Goal: Task Accomplishment & Management: Use online tool/utility

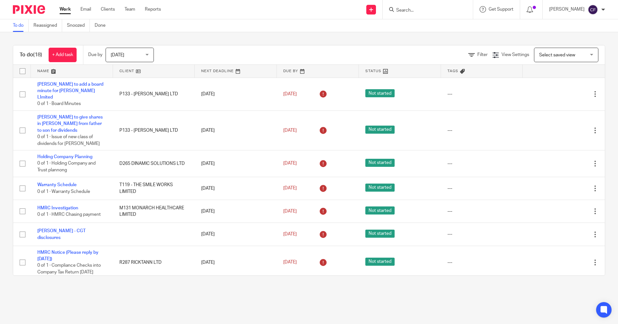
click at [415, 11] on input "Search" at bounding box center [425, 11] width 58 height 6
type input "everest"
click at [437, 28] on link at bounding box center [455, 30] width 122 height 20
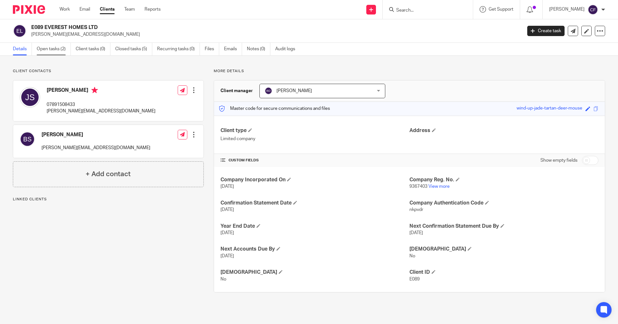
click at [53, 48] on link "Open tasks (2)" at bounding box center [54, 49] width 34 height 13
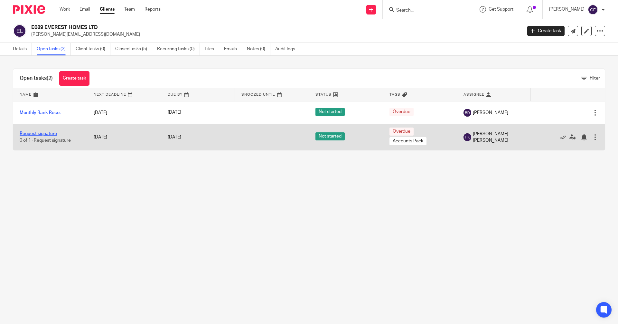
click at [50, 133] on link "Request signature" at bounding box center [38, 133] width 37 height 5
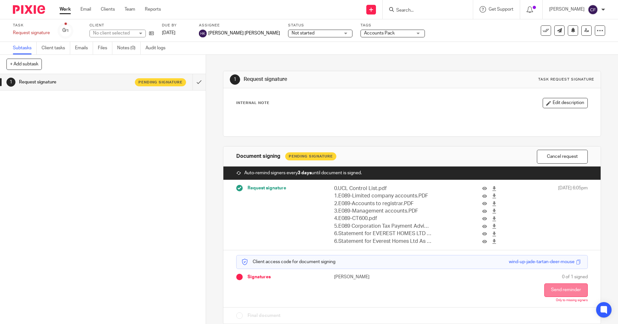
click at [555, 291] on button "Send reminder" at bounding box center [565, 290] width 43 height 14
click at [66, 9] on link "Work" at bounding box center [65, 9] width 11 height 6
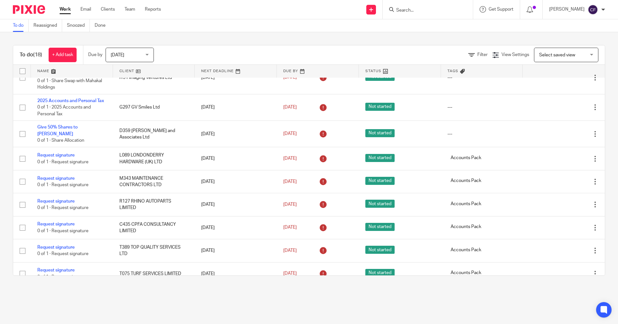
scroll to position [280, 0]
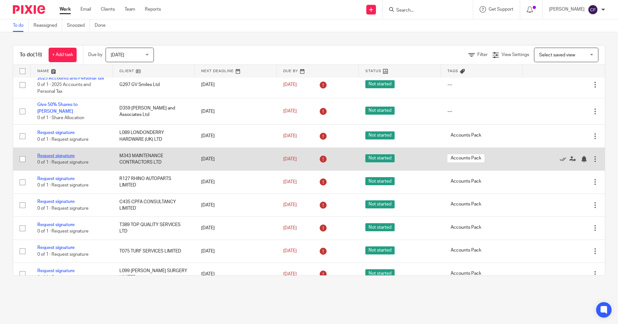
click at [61, 154] on link "Request signature" at bounding box center [55, 156] width 37 height 5
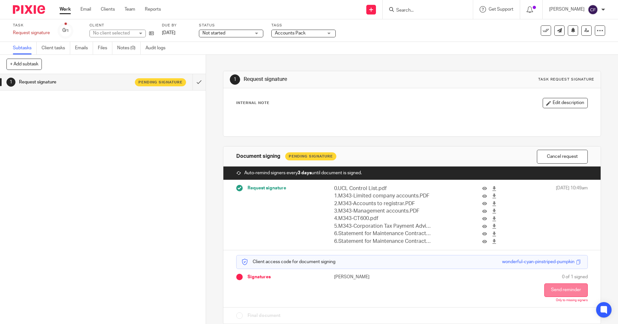
click at [559, 291] on button "Send reminder" at bounding box center [565, 290] width 43 height 14
click at [65, 10] on link "Work" at bounding box center [65, 9] width 11 height 6
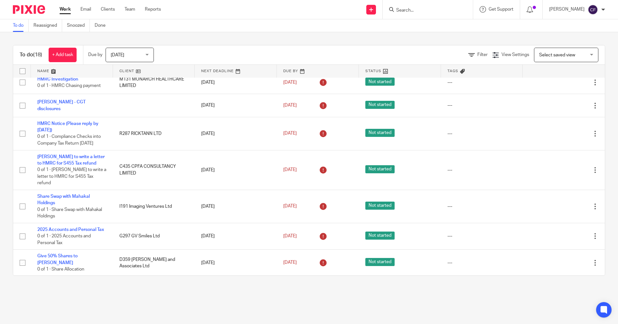
scroll to position [280, 0]
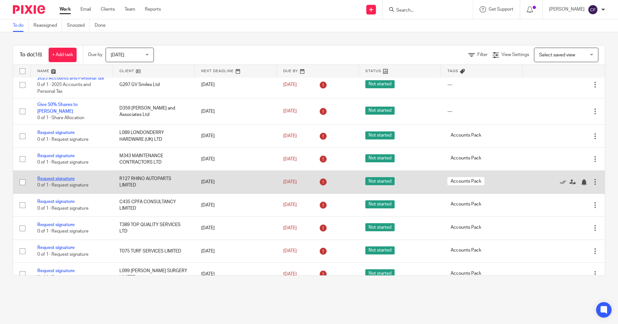
click at [62, 176] on link "Request signature" at bounding box center [55, 178] width 37 height 5
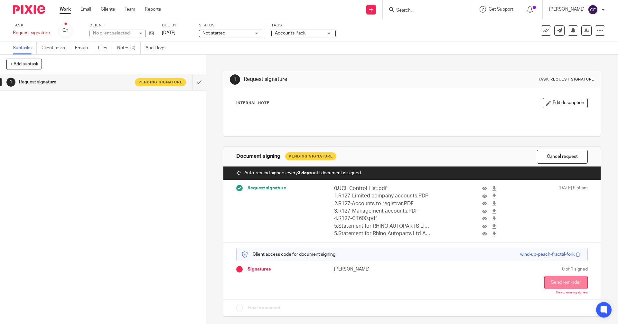
click at [544, 280] on button "Send reminder" at bounding box center [565, 283] width 43 height 14
click at [65, 9] on link "Work" at bounding box center [65, 9] width 11 height 6
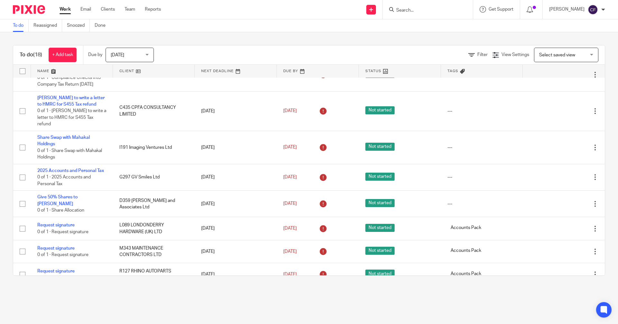
scroll to position [280, 0]
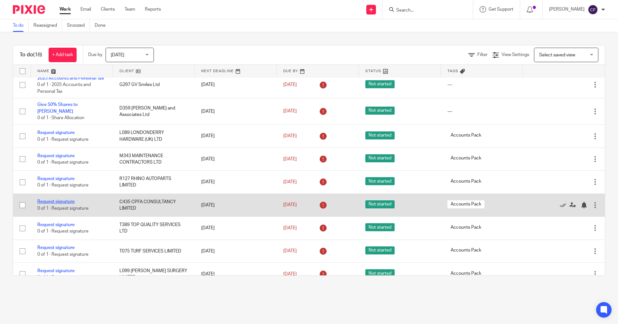
click at [55, 199] on link "Request signature" at bounding box center [55, 201] width 37 height 5
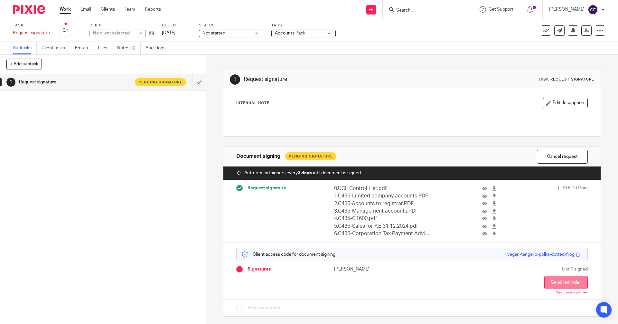
click at [563, 284] on button "Send reminder" at bounding box center [565, 283] width 43 height 14
click at [66, 8] on link "Work" at bounding box center [65, 9] width 11 height 6
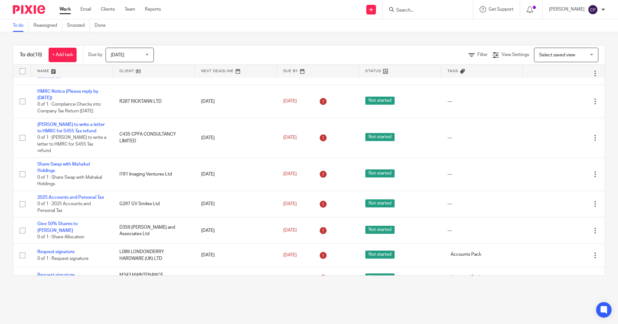
scroll to position [280, 0]
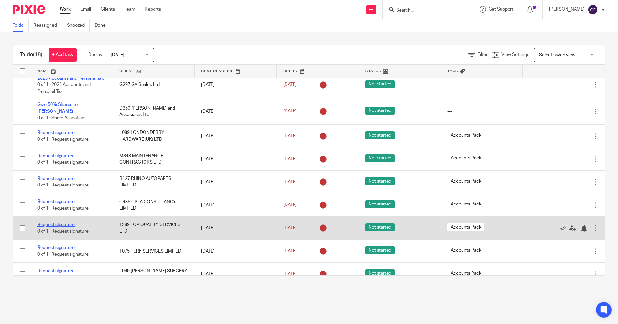
click at [56, 222] on link "Request signature" at bounding box center [55, 224] width 37 height 5
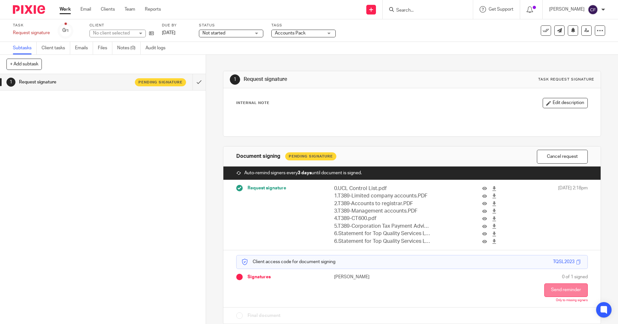
click at [547, 288] on button "Send reminder" at bounding box center [565, 290] width 43 height 14
click at [64, 8] on link "Work" at bounding box center [65, 9] width 11 height 6
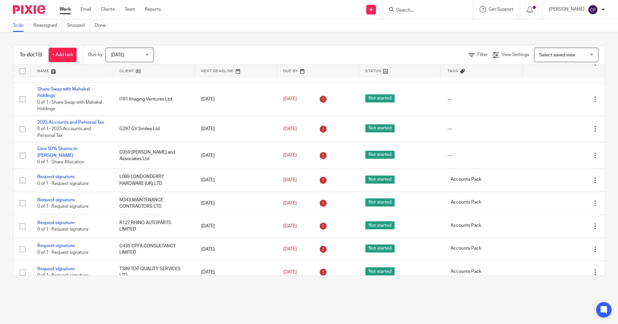
scroll to position [280, 0]
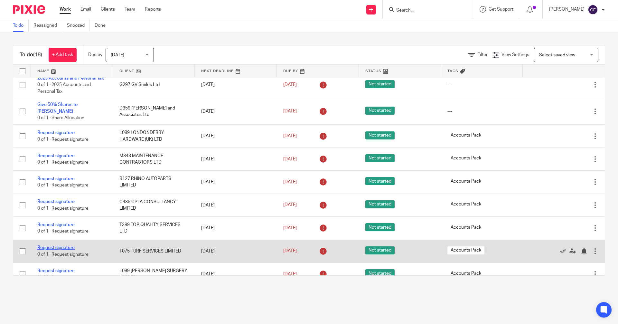
click at [68, 245] on link "Request signature" at bounding box center [55, 247] width 37 height 5
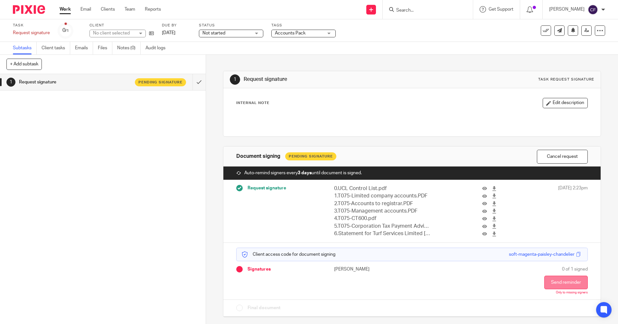
click at [552, 283] on button "Send reminder" at bounding box center [565, 283] width 43 height 14
click at [66, 9] on link "Work" at bounding box center [65, 9] width 11 height 6
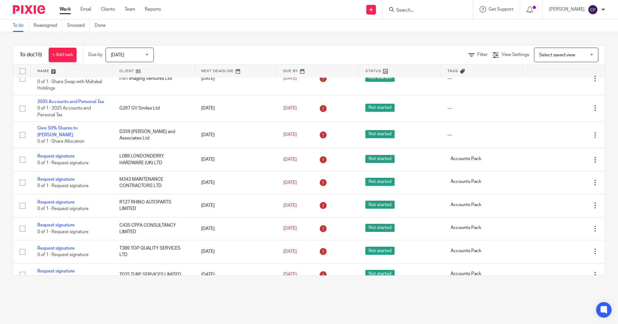
scroll to position [280, 0]
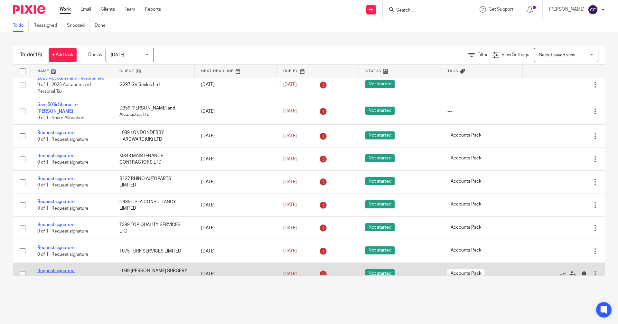
click at [59, 269] on link "Request signature" at bounding box center [55, 271] width 37 height 5
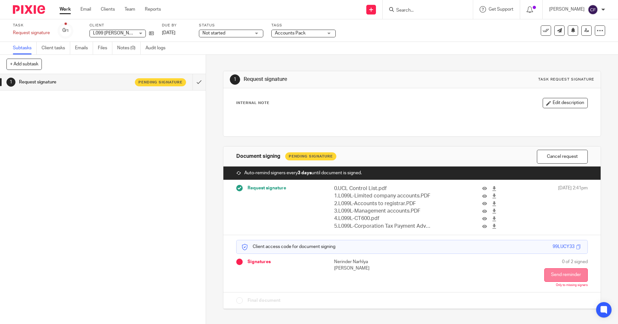
click at [552, 274] on button "Send reminder" at bounding box center [565, 275] width 43 height 14
click at [67, 10] on link "Work" at bounding box center [65, 9] width 11 height 6
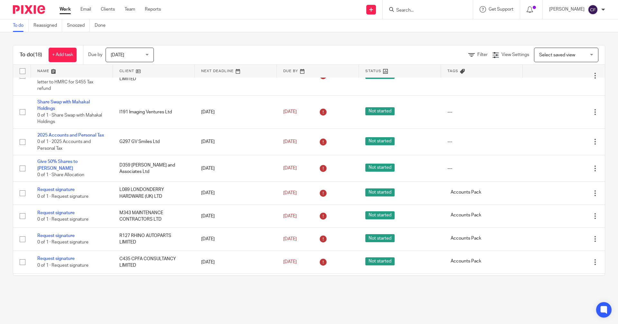
scroll to position [280, 0]
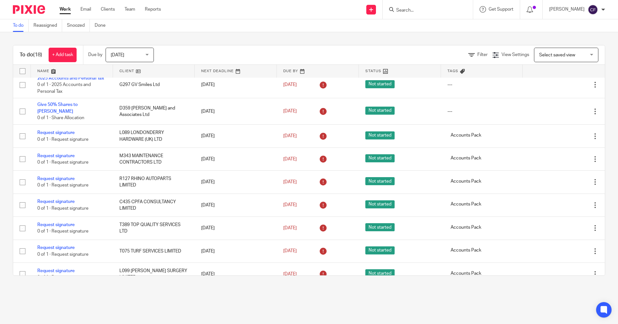
click at [403, 14] on form at bounding box center [430, 9] width 69 height 8
click at [405, 11] on input "Search" at bounding box center [425, 11] width 58 height 6
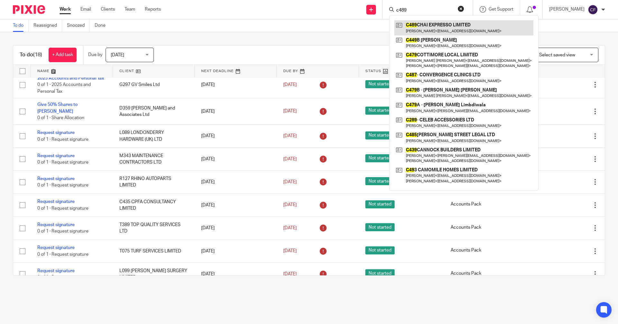
type input "c489"
click at [425, 28] on link at bounding box center [463, 27] width 139 height 15
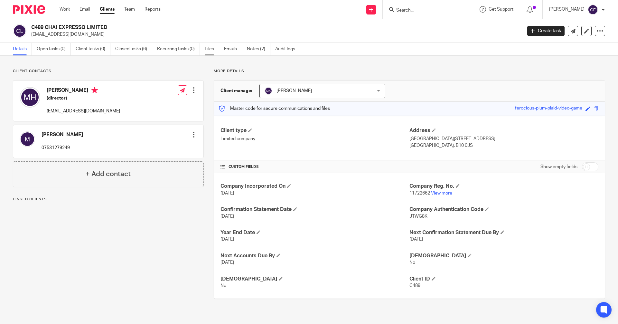
click at [209, 49] on link "Files" at bounding box center [212, 49] width 14 height 13
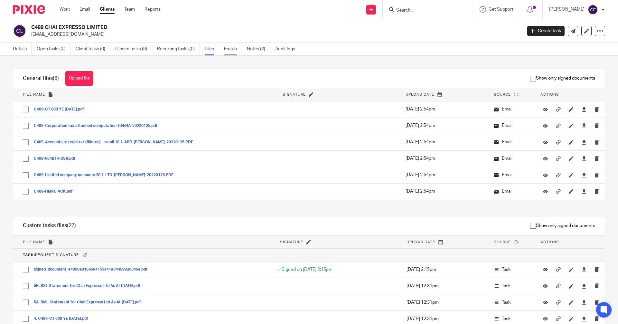
click at [230, 46] on link "Emails" at bounding box center [233, 49] width 18 height 13
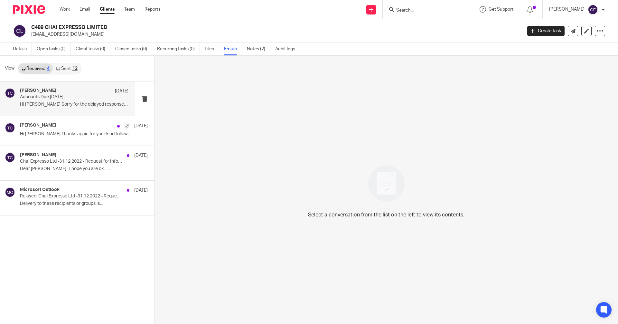
click at [44, 101] on div "[PERSON_NAME] [DATE] Accounts Due [DATE] . Hi [PERSON_NAME] Sorry for the delay…" at bounding box center [74, 99] width 109 height 22
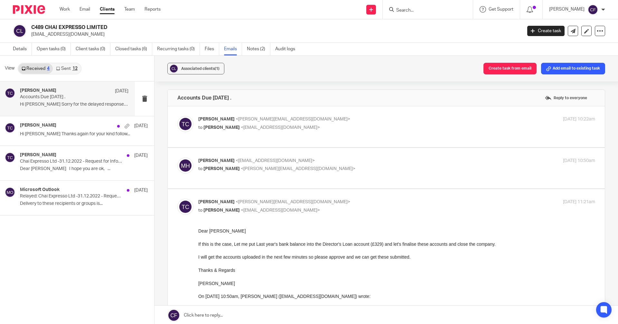
click at [306, 165] on p "to Tony Chawla <tony@brindleys.co.uk>" at bounding box center [330, 168] width 265 height 7
checkbox input "true"
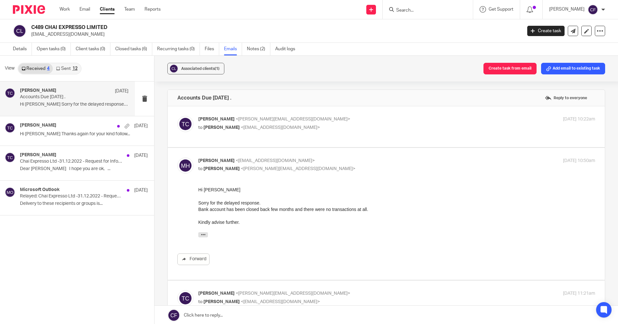
click at [341, 131] on div "Tony Chawla <tony@brindleys.co.uk> to Mominul Hoq <icomtechuk@gmail.com> 28 Sep…" at bounding box center [396, 124] width 397 height 16
checkbox input "true"
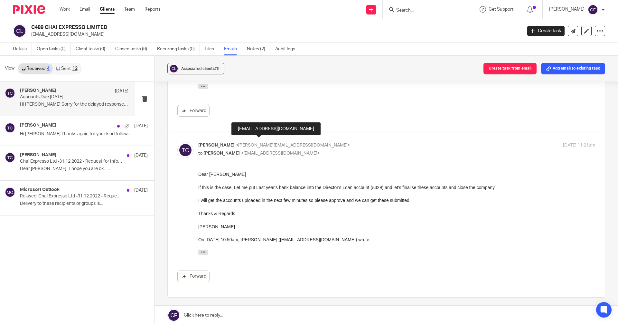
scroll to position [290, 0]
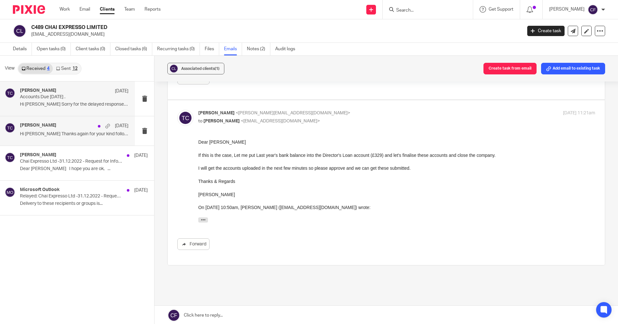
click at [61, 134] on p "Hi Tony Thanks again for your kind follow..." at bounding box center [74, 133] width 109 height 5
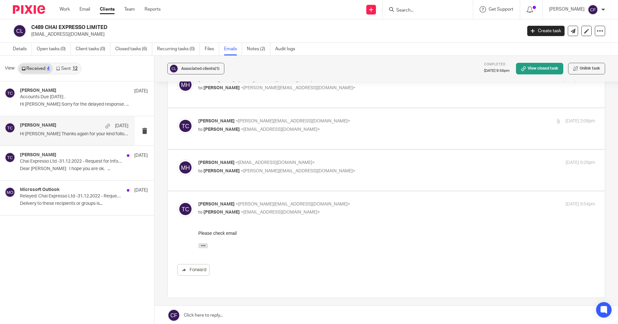
scroll to position [124, 0]
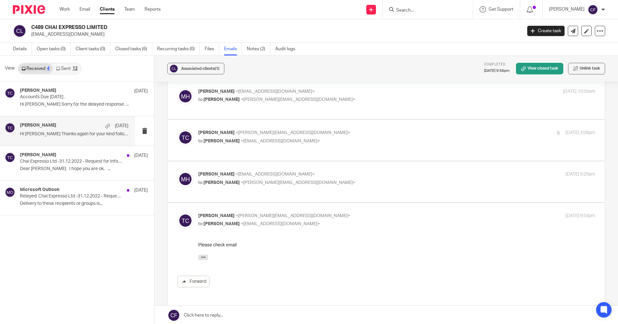
click at [300, 164] on label at bounding box center [386, 181] width 437 height 41
click at [177, 171] on input "checkbox" at bounding box center [177, 171] width 0 height 0
checkbox input "true"
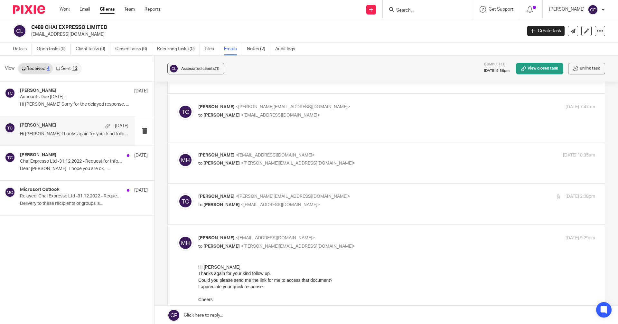
scroll to position [60, 0]
click at [294, 194] on label at bounding box center [386, 204] width 437 height 41
click at [177, 194] on input "checkbox" at bounding box center [177, 194] width 0 height 0
checkbox input "true"
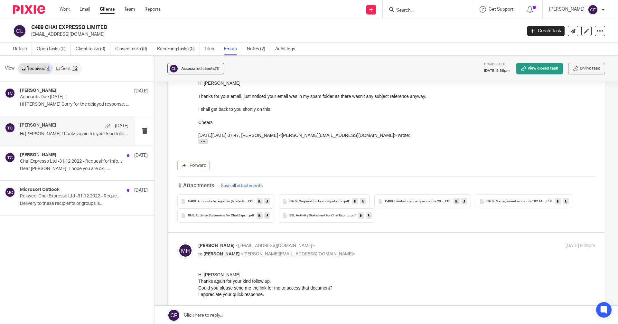
scroll to position [317, 0]
click at [431, 8] on input "Search" at bounding box center [425, 11] width 58 height 6
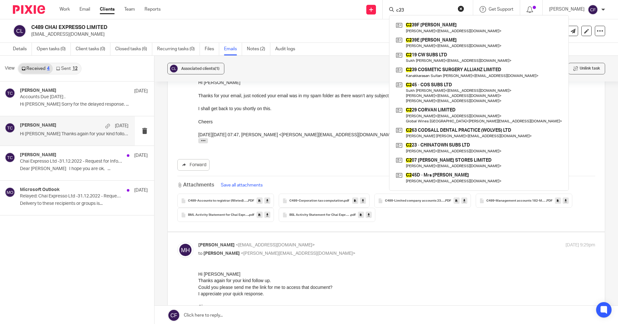
type input "c239"
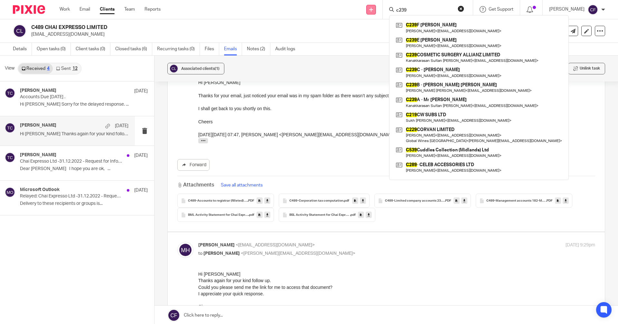
drag, startPoint x: 431, startPoint y: 8, endPoint x: 382, endPoint y: 6, distance: 49.0
click at [382, 6] on div "Send new email Create task Add client Request signature c239 C239 F Emil Mohmed…" at bounding box center [394, 9] width 448 height 19
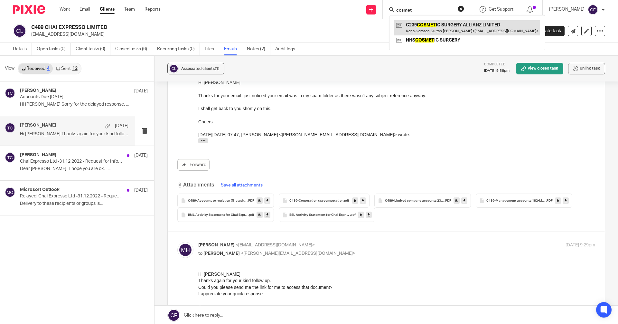
type input "cosmet"
click at [435, 25] on link at bounding box center [467, 27] width 146 height 15
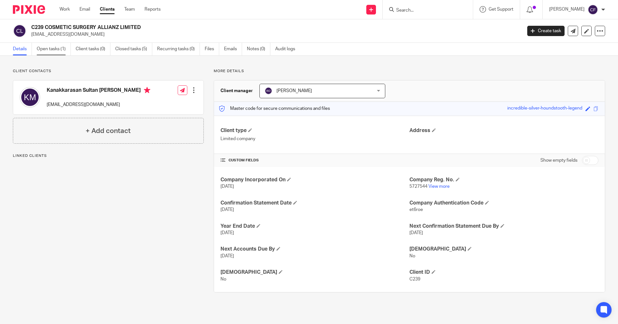
click at [55, 50] on link "Open tasks (1)" at bounding box center [54, 49] width 34 height 13
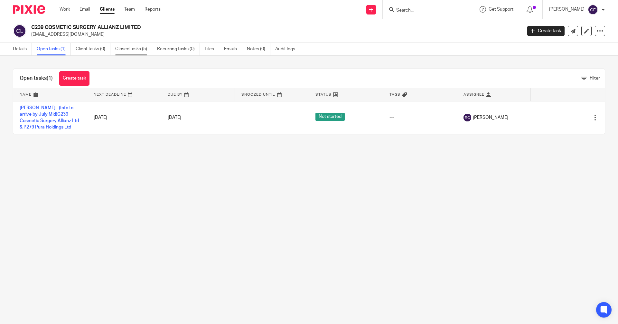
click at [135, 48] on link "Closed tasks (5)" at bounding box center [133, 49] width 37 height 13
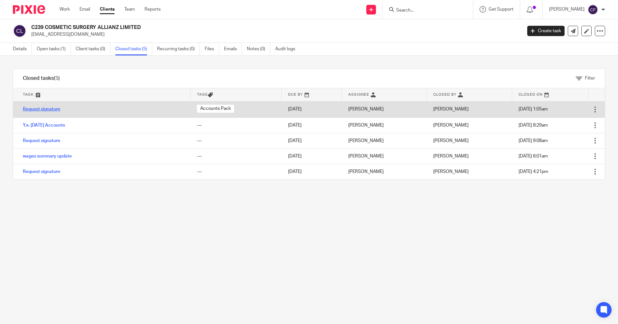
click at [55, 109] on link "Request signature" at bounding box center [41, 109] width 37 height 5
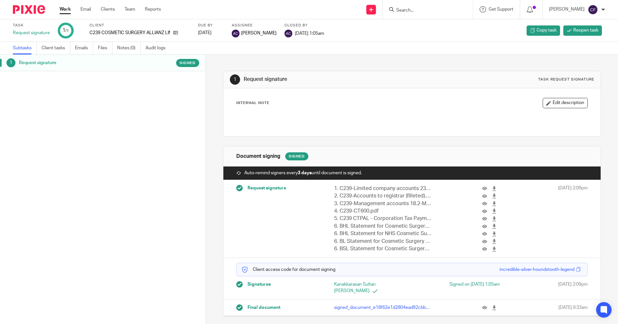
click at [406, 12] on input "Search" at bounding box center [425, 11] width 58 height 6
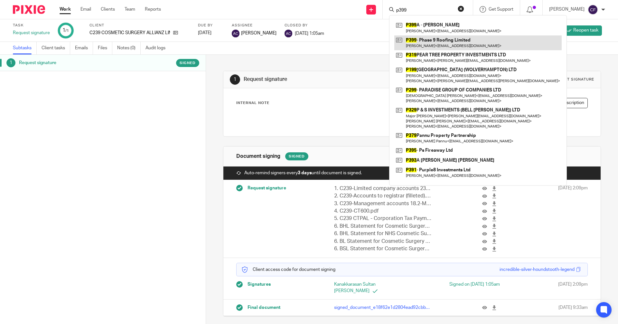
type input "p399"
click at [433, 44] on link at bounding box center [477, 42] width 167 height 15
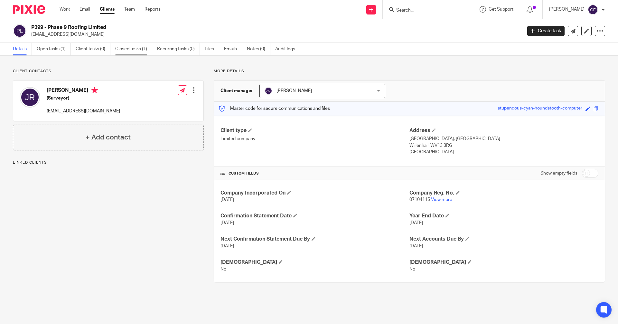
click at [135, 46] on link "Closed tasks (1)" at bounding box center [133, 49] width 37 height 13
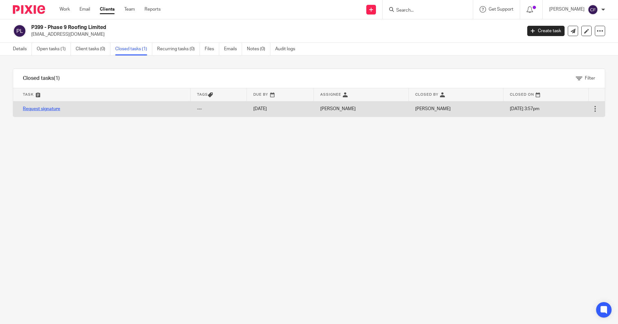
click at [53, 109] on link "Request signature" at bounding box center [41, 109] width 37 height 5
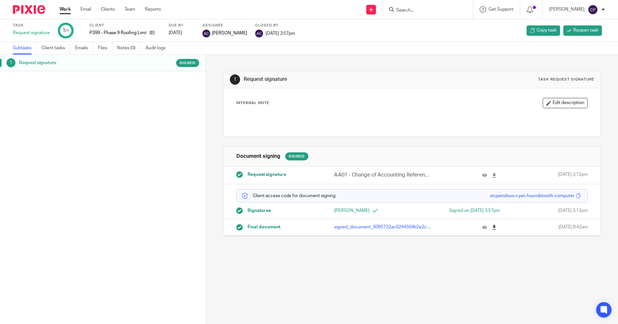
click at [492, 227] on icon at bounding box center [494, 227] width 5 height 5
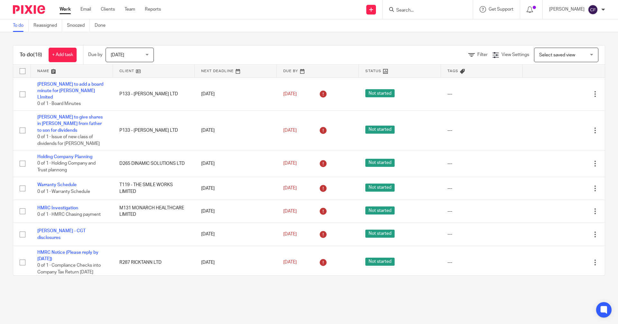
click at [407, 8] on input "Search" at bounding box center [425, 11] width 58 height 6
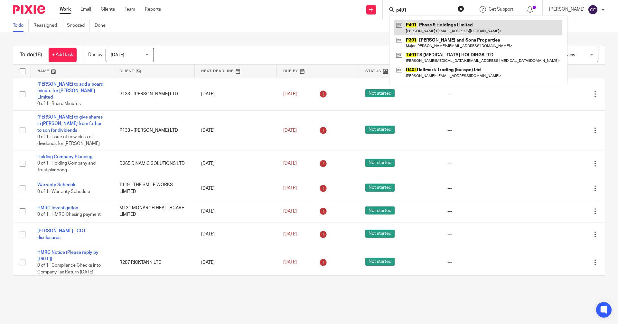
type input "p401"
click at [438, 32] on link at bounding box center [478, 27] width 168 height 15
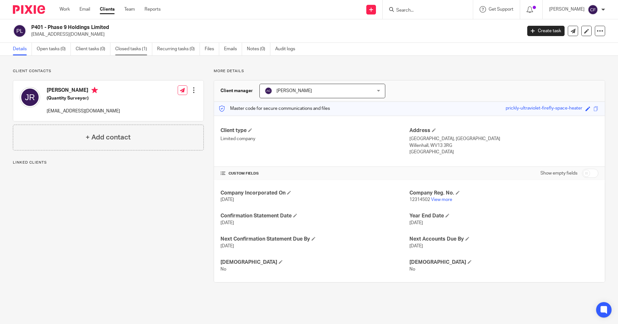
click at [138, 48] on link "Closed tasks (1)" at bounding box center [133, 49] width 37 height 13
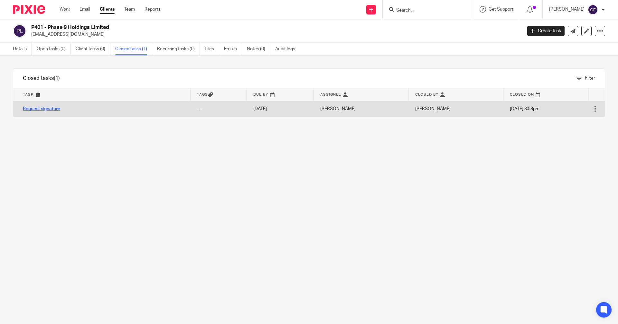
click at [33, 108] on link "Request signature" at bounding box center [41, 109] width 37 height 5
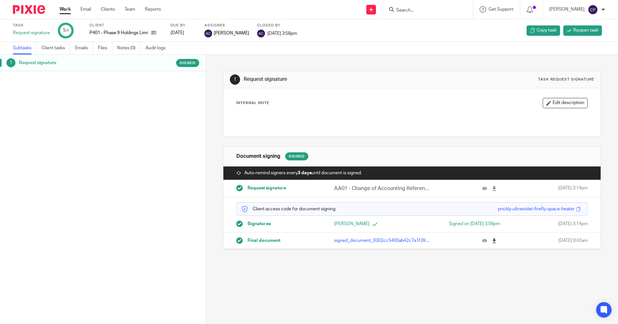
click at [492, 240] on icon at bounding box center [494, 240] width 5 height 5
